Goal: Navigation & Orientation: Go to known website

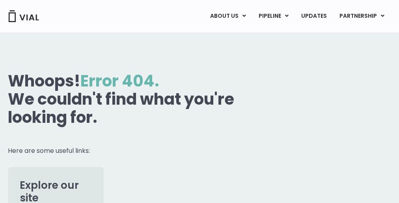
click at [200, 101] on h1 "Whoops! Error 404. We couldn't find what you're looking for." at bounding box center [133, 99] width 250 height 54
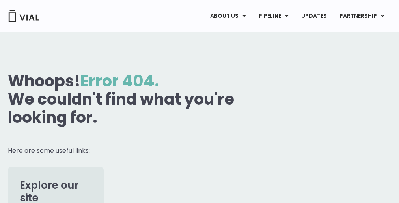
click at [200, 101] on h1 "Whoops! Error 404. We couldn't find what you're looking for." at bounding box center [133, 99] width 250 height 54
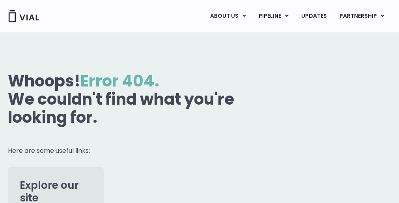
click at [200, 101] on h1 "Whoops! Error 404. We couldn't find what you're looking for." at bounding box center [133, 99] width 250 height 54
